Goal: Find specific page/section: Find specific page/section

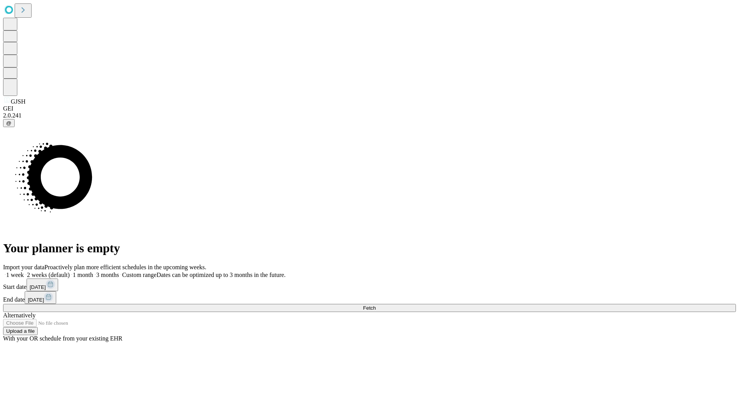
click at [376, 305] on span "Fetch" at bounding box center [369, 308] width 13 height 6
